Goal: Task Accomplishment & Management: Complete application form

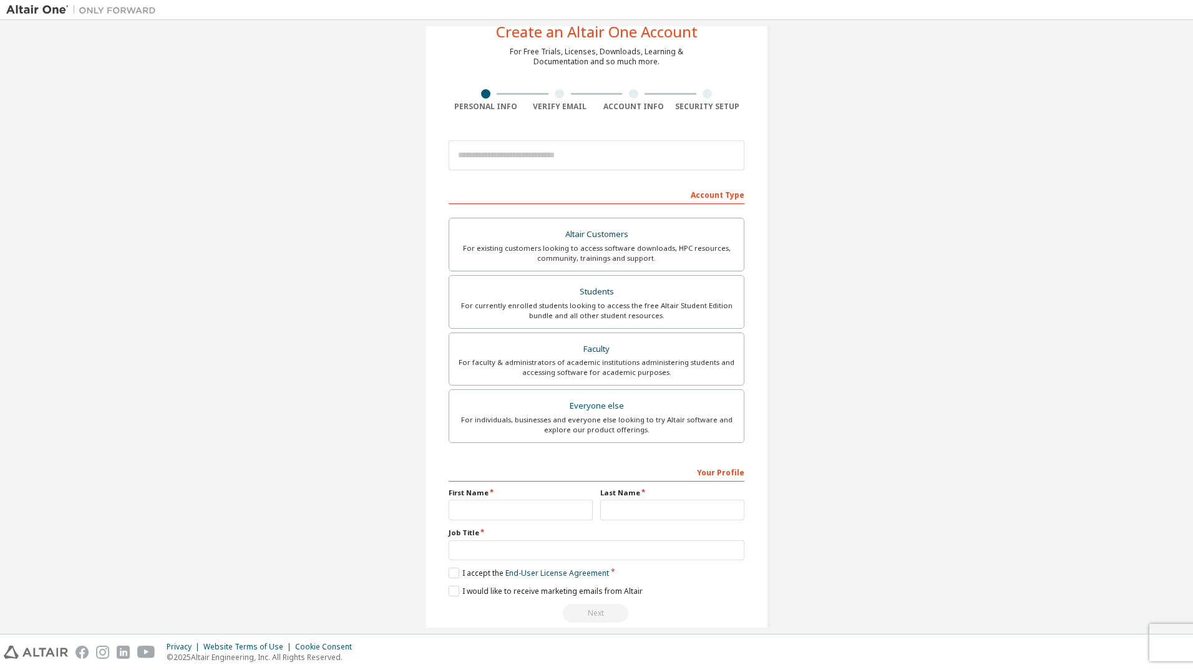
scroll to position [59, 0]
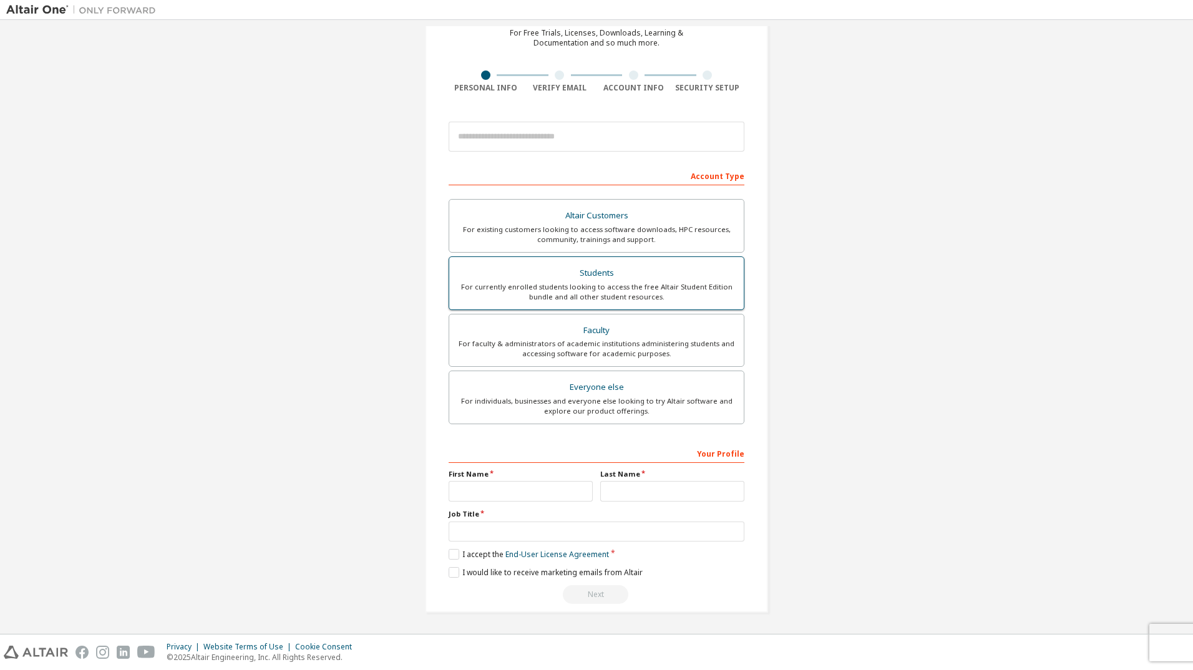
click at [586, 269] on div "Students" at bounding box center [596, 272] width 279 height 17
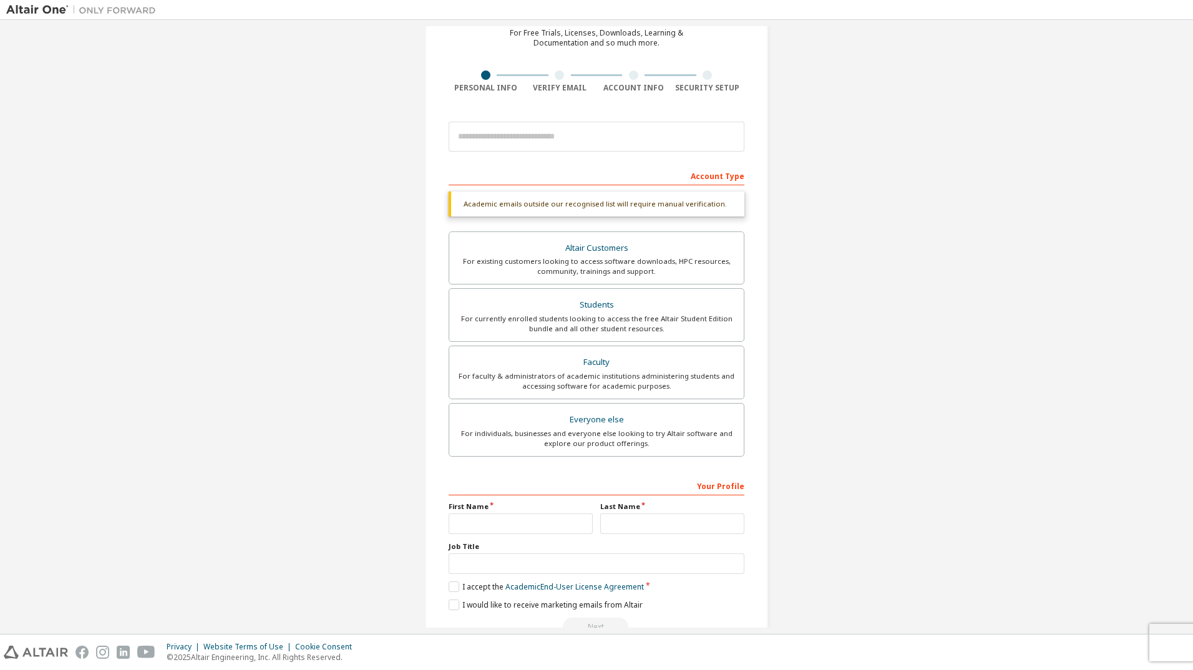
scroll to position [92, 0]
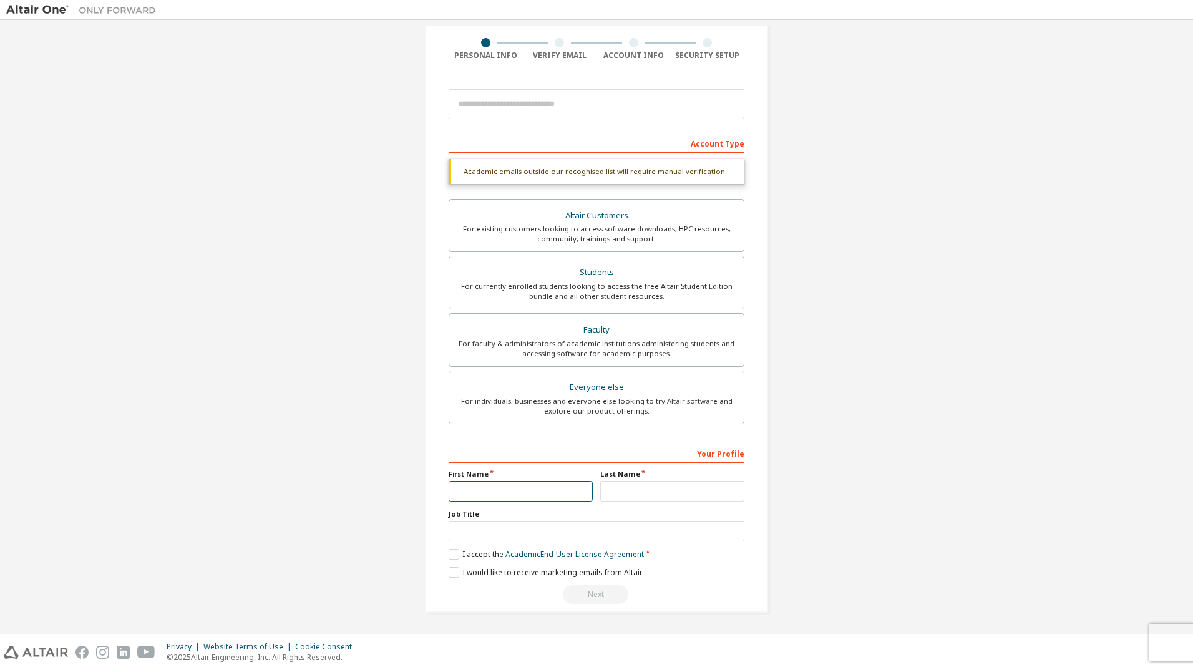
click at [462, 497] on input "text" at bounding box center [520, 491] width 144 height 21
click at [486, 531] on input "text" at bounding box center [596, 531] width 296 height 21
click at [451, 550] on label "I accept the Academic End-User License Agreement" at bounding box center [545, 554] width 195 height 11
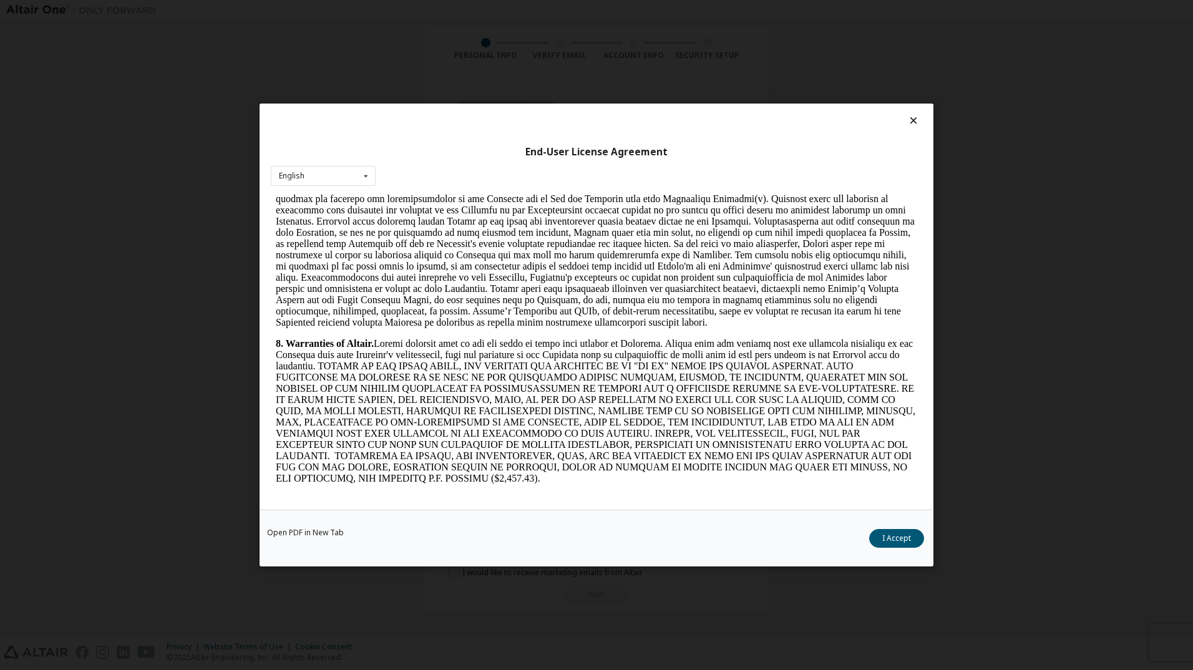
scroll to position [1622, 0]
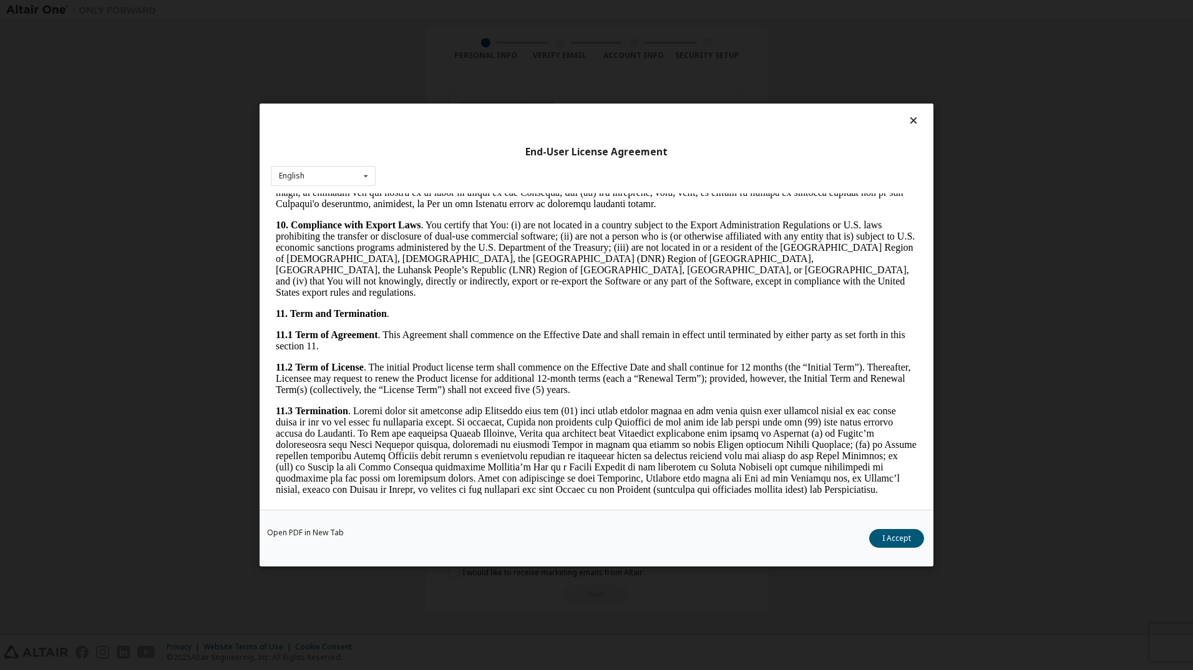
click at [883, 528] on div "Open PDF in New Tab I Accept" at bounding box center [596, 538] width 674 height 57
click at [900, 543] on button "I Accept" at bounding box center [896, 538] width 55 height 19
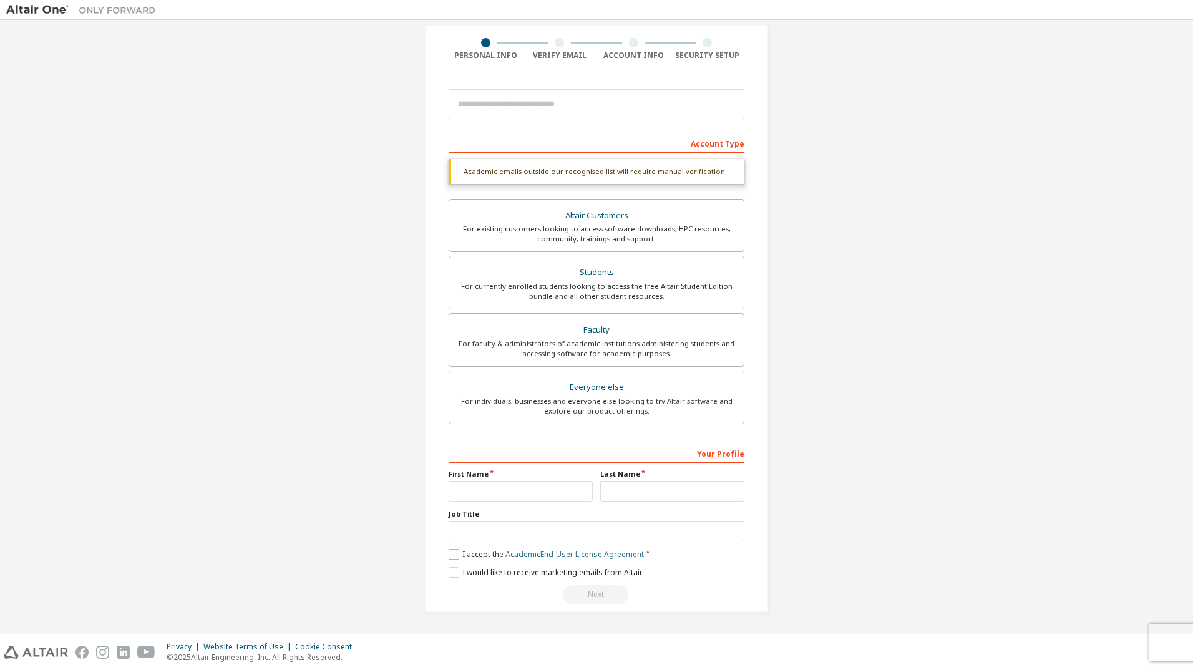
scroll to position [29, 0]
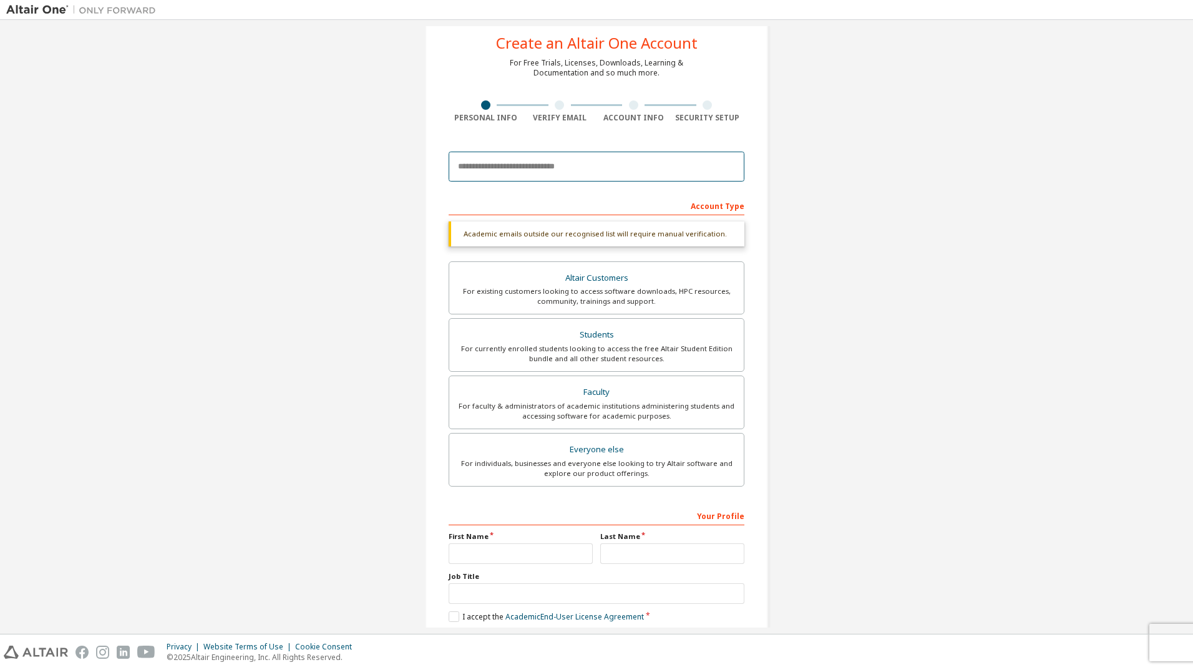
click at [523, 164] on input "email" at bounding box center [596, 167] width 296 height 30
click at [277, 278] on div "Create an Altair One Account For Free Trials, Licenses, Downloads, Learning & D…" at bounding box center [596, 343] width 1180 height 693
click at [527, 173] on input "email" at bounding box center [596, 167] width 296 height 30
type input "**********"
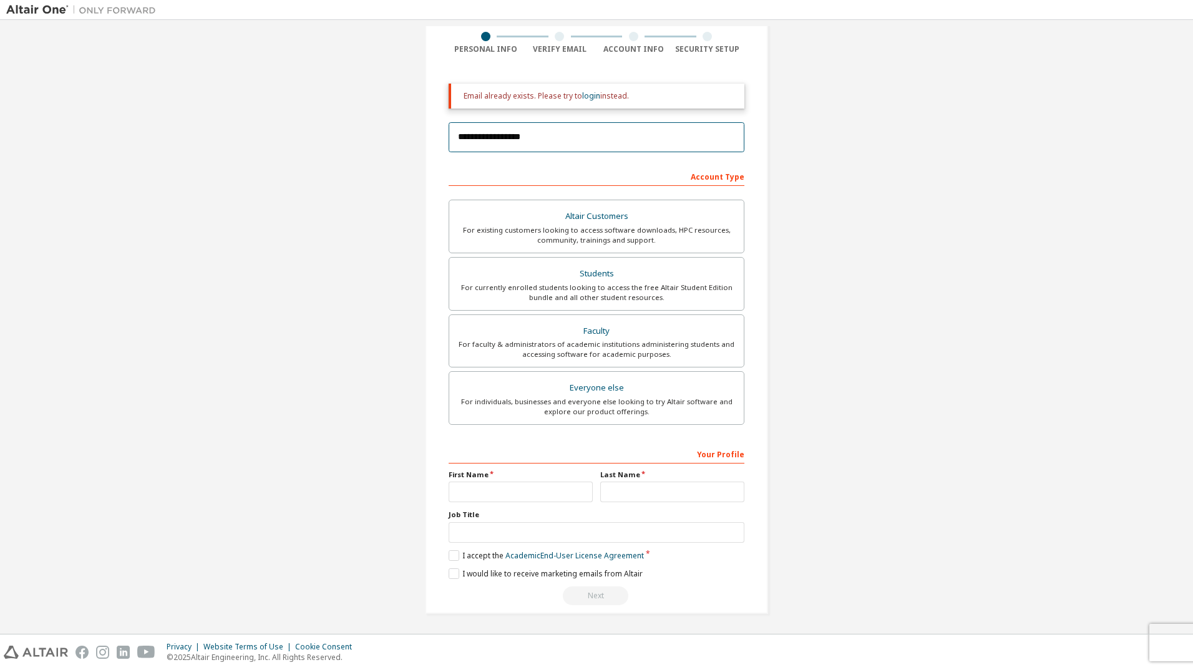
scroll to position [99, 0]
